Goal: Navigation & Orientation: Find specific page/section

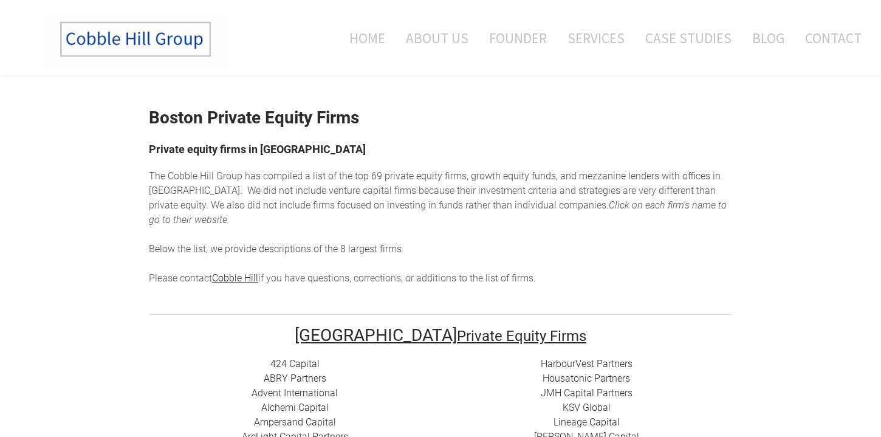
click at [158, 46] on img at bounding box center [137, 39] width 182 height 53
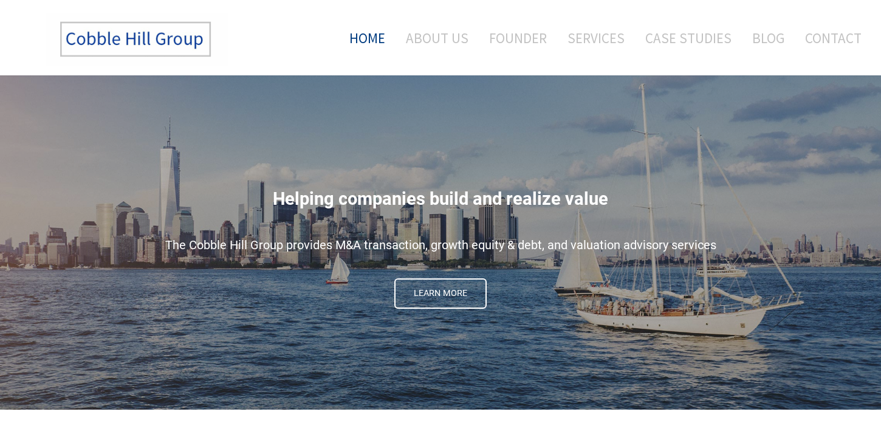
scroll to position [7, 0]
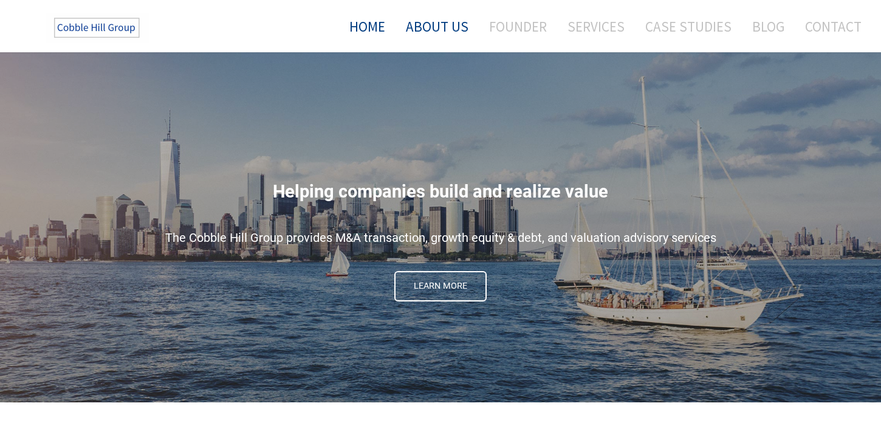
click at [446, 30] on link "About Us" at bounding box center [437, 26] width 81 height 32
